Goal: Navigation & Orientation: Find specific page/section

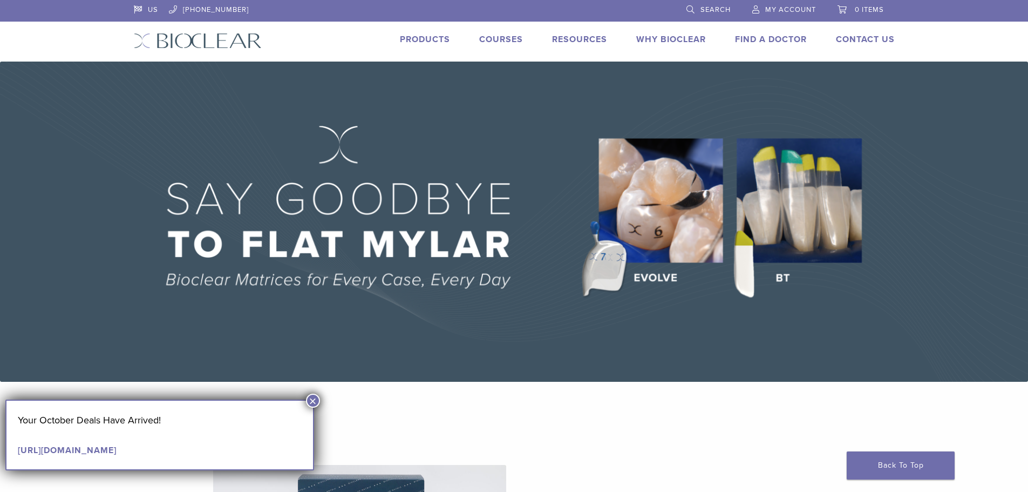
click at [717, 37] on div "Products Courses Resources Expand child menu Technique Guides, IFU, & SDS Why B…" at bounding box center [586, 41] width 649 height 16
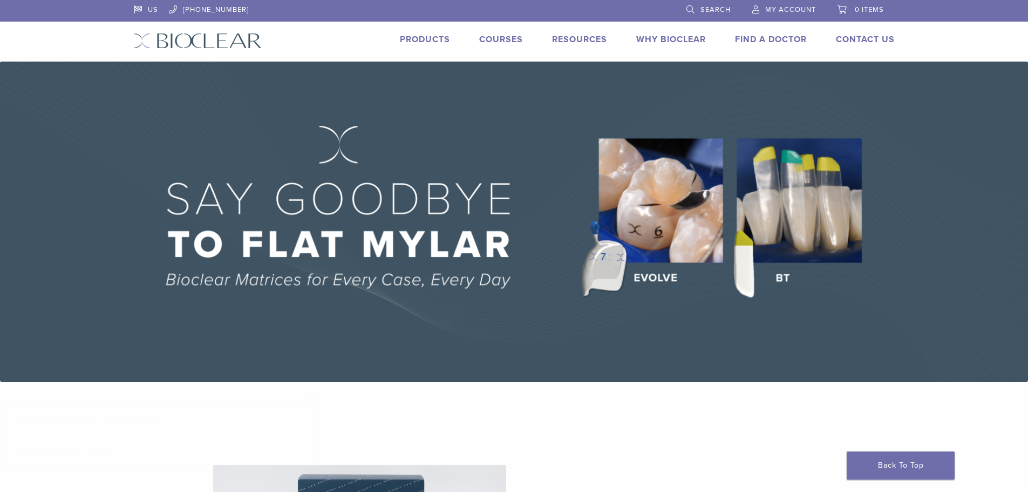
click at [678, 38] on link "Why Bioclear" at bounding box center [671, 39] width 70 height 11
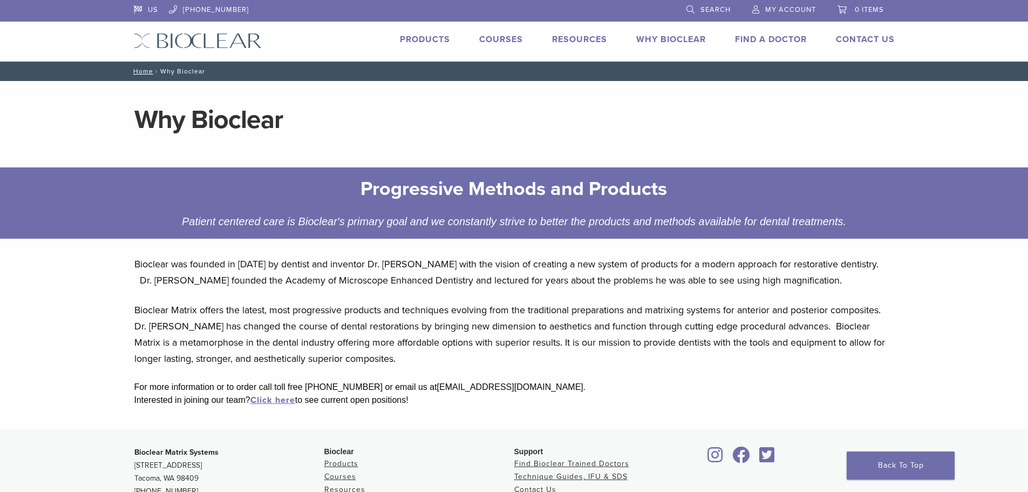
click at [486, 36] on link "Courses" at bounding box center [501, 39] width 44 height 11
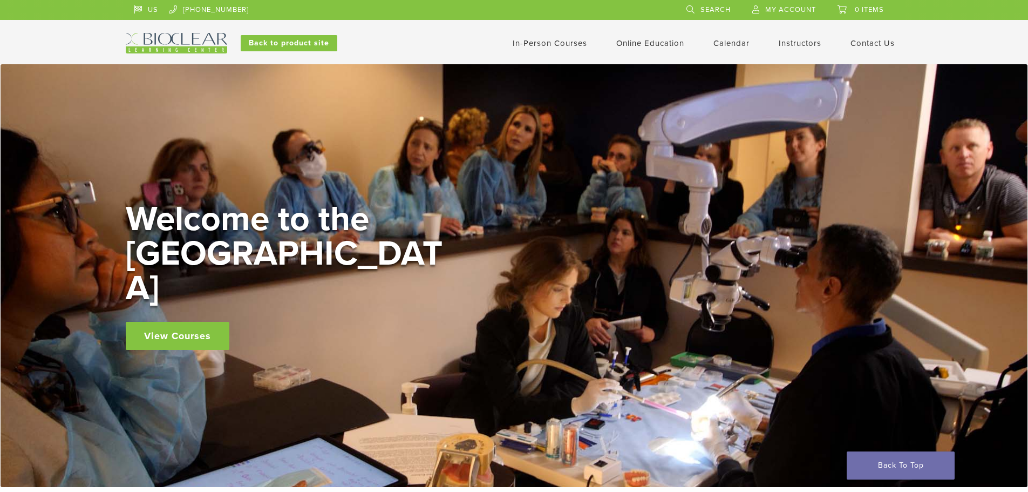
click at [584, 44] on link "In-Person Courses" at bounding box center [550, 43] width 74 height 10
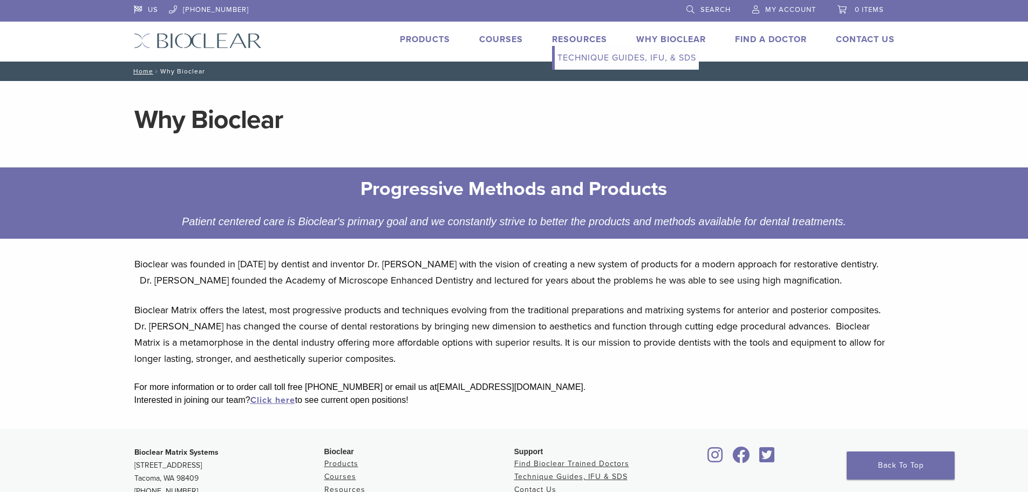
click at [577, 43] on link "Resources" at bounding box center [579, 39] width 55 height 11
click at [576, 57] on link "Technique Guides, IFU, & SDS" at bounding box center [627, 58] width 144 height 24
